Goal: Task Accomplishment & Management: Use online tool/utility

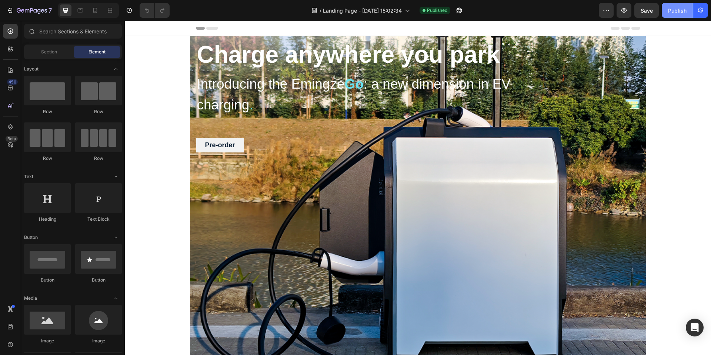
click at [681, 12] on div "Publish" at bounding box center [677, 11] width 19 height 8
click at [346, 339] on div "Page published View live page" at bounding box center [356, 337] width 100 height 16
click at [8, 12] on icon "button" at bounding box center [9, 10] width 7 height 7
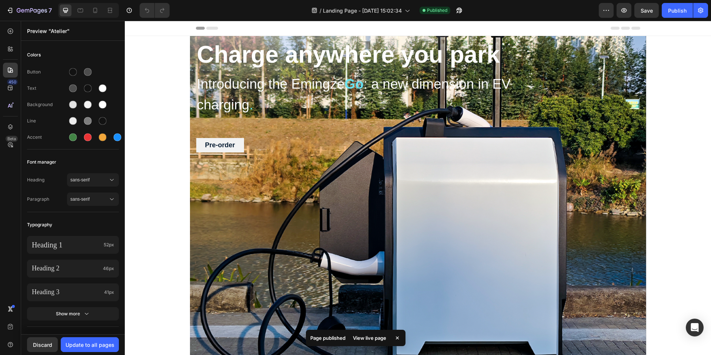
click at [365, 336] on div "View live page" at bounding box center [370, 337] width 42 height 10
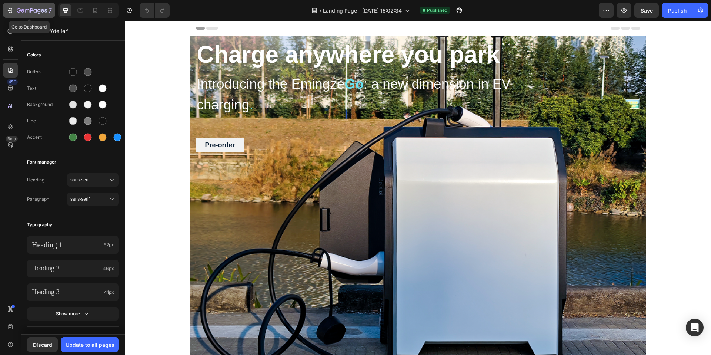
click at [26, 14] on icon "button" at bounding box center [32, 11] width 30 height 6
